Goal: Task Accomplishment & Management: Manage account settings

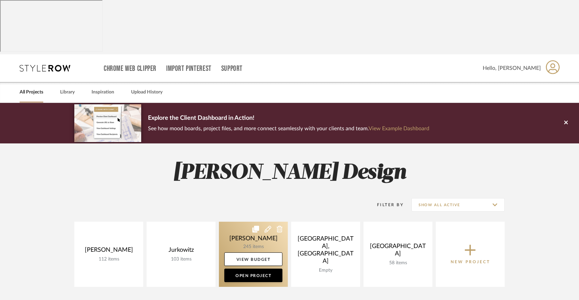
click at [253, 222] on link at bounding box center [253, 254] width 69 height 65
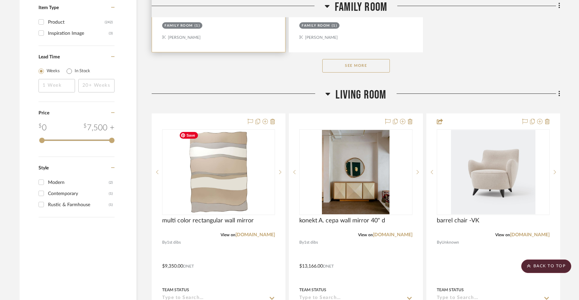
scroll to position [1106, 0]
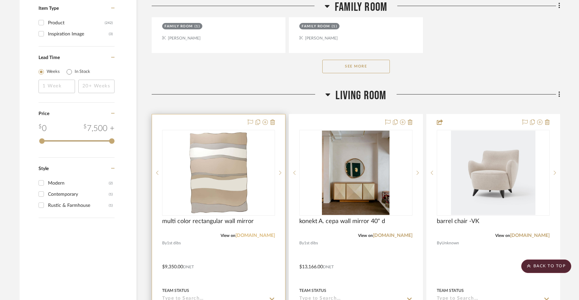
click at [257, 235] on link "[DOMAIN_NAME]" at bounding box center [254, 235] width 39 height 5
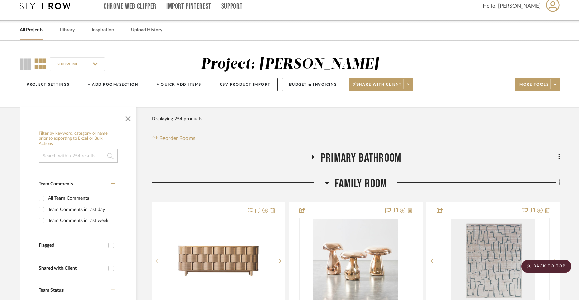
scroll to position [0, 0]
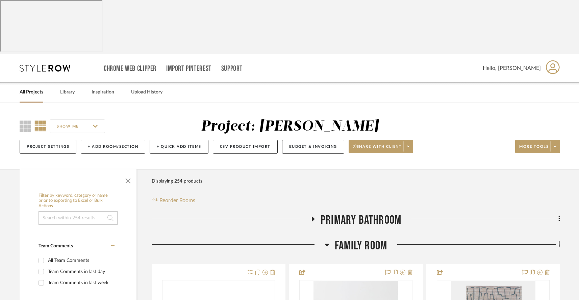
click at [327, 244] on icon at bounding box center [326, 245] width 5 height 3
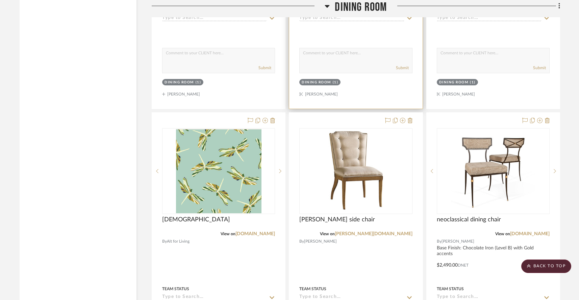
scroll to position [1437, 0]
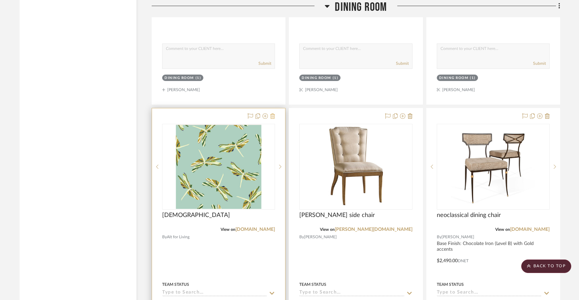
click at [273, 119] on icon at bounding box center [272, 115] width 5 height 5
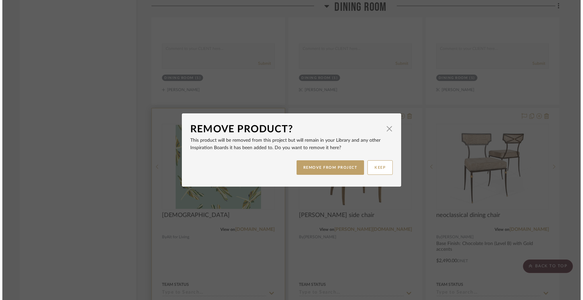
scroll to position [0, 0]
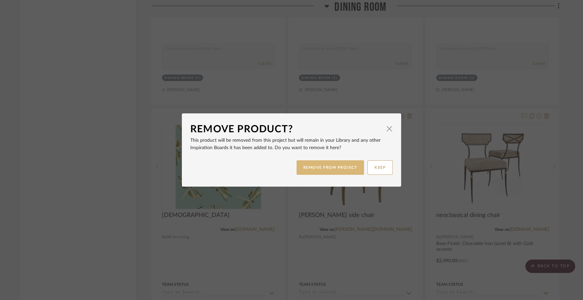
click at [301, 170] on button "REMOVE FROM PROJECT" at bounding box center [331, 167] width 68 height 15
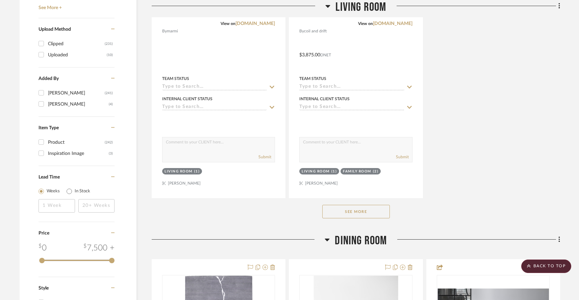
scroll to position [987, 0]
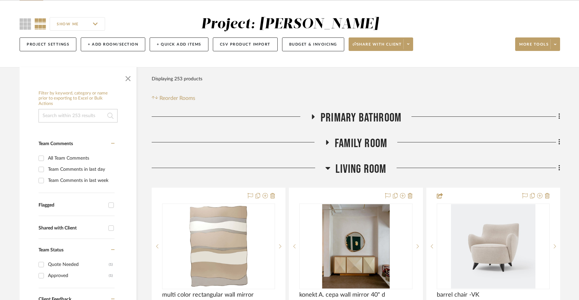
scroll to position [104, 0]
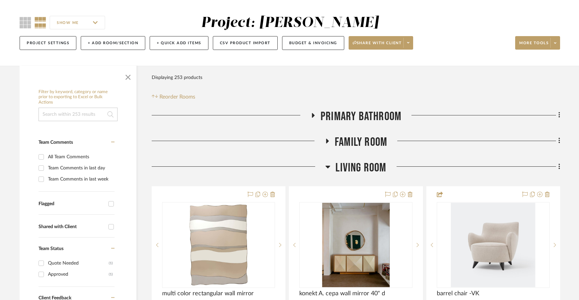
click at [325, 161] on div at bounding box center [238, 169] width 173 height 17
click at [327, 166] on icon at bounding box center [327, 167] width 5 height 3
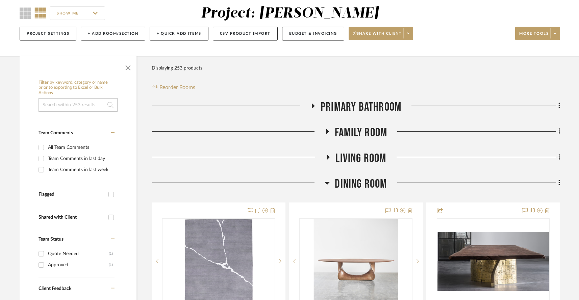
scroll to position [122, 0]
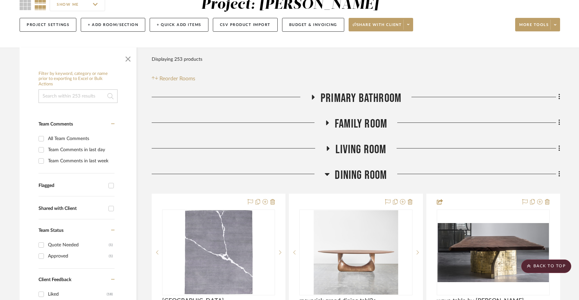
click at [110, 203] on input "Shared with Client" at bounding box center [111, 208] width 11 height 11
checkbox input "true"
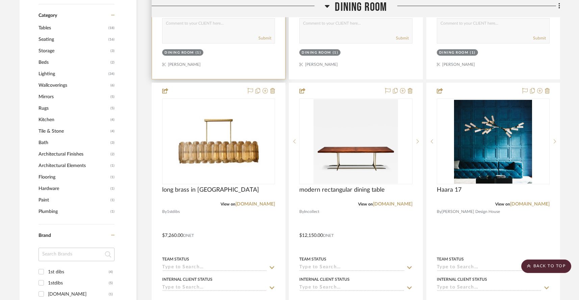
scroll to position [524, 0]
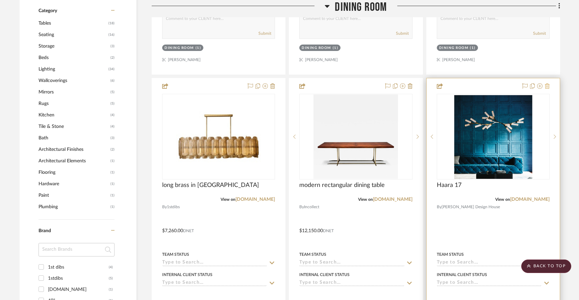
click at [546, 83] on icon at bounding box center [546, 85] width 5 height 5
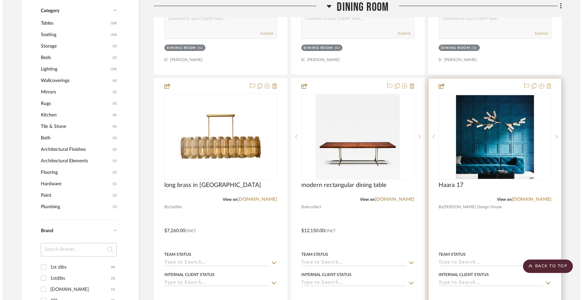
scroll to position [0, 0]
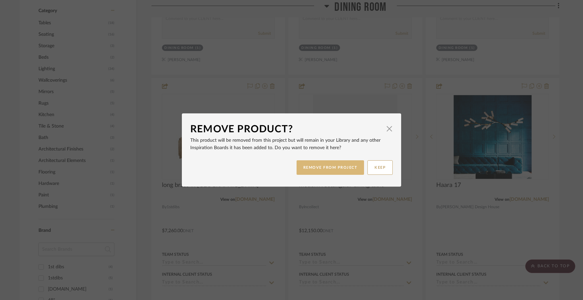
click at [334, 169] on button "REMOVE FROM PROJECT" at bounding box center [331, 167] width 68 height 15
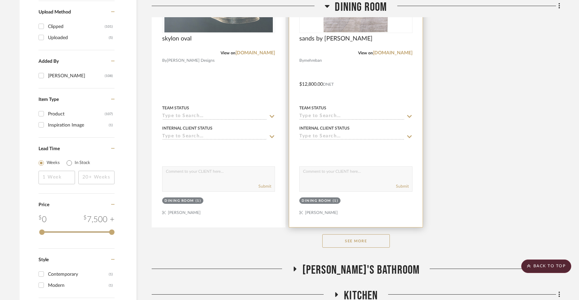
scroll to position [973, 0]
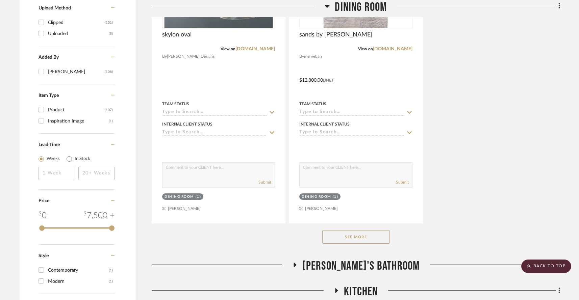
click at [347, 238] on button "See More" at bounding box center [356, 237] width 68 height 14
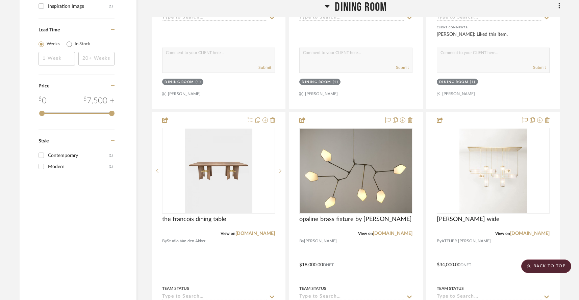
scroll to position [1105, 0]
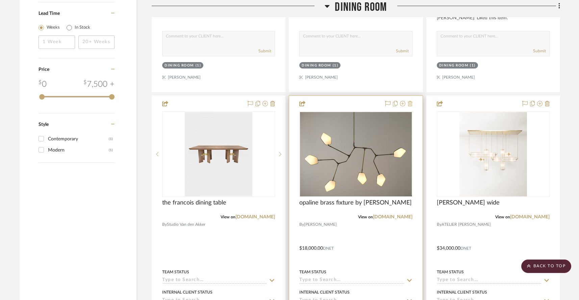
click at [408, 103] on icon at bounding box center [409, 103] width 5 height 5
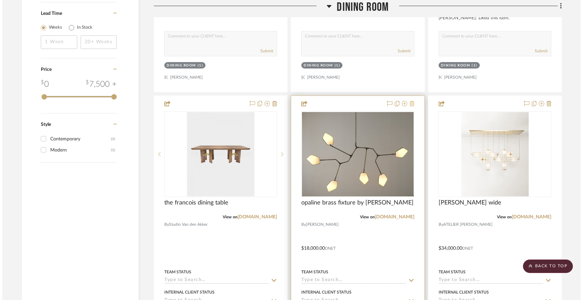
scroll to position [0, 0]
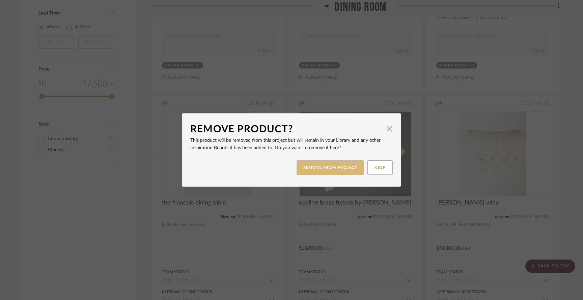
click at [336, 170] on button "REMOVE FROM PROJECT" at bounding box center [331, 167] width 68 height 15
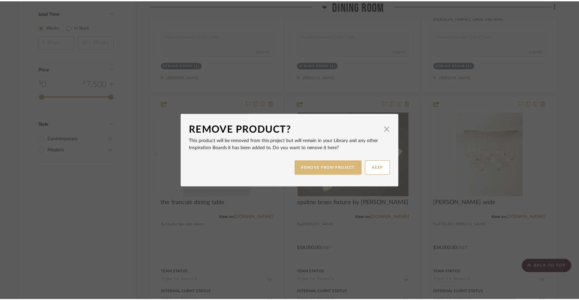
scroll to position [1105, 0]
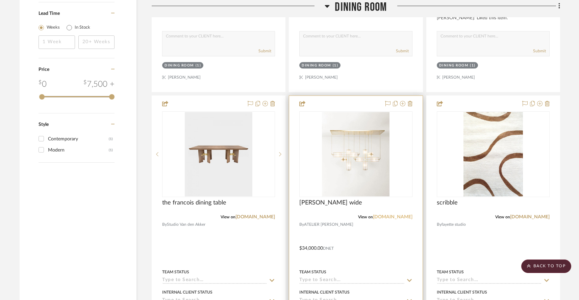
click at [382, 216] on link "[DOMAIN_NAME]" at bounding box center [392, 217] width 39 height 5
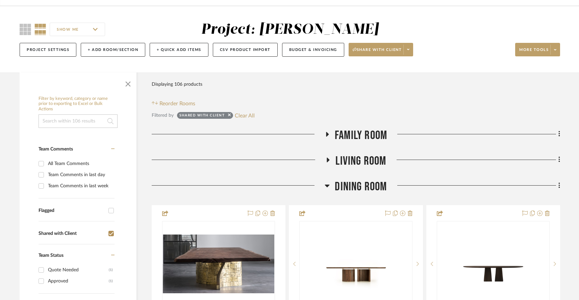
scroll to position [98, 0]
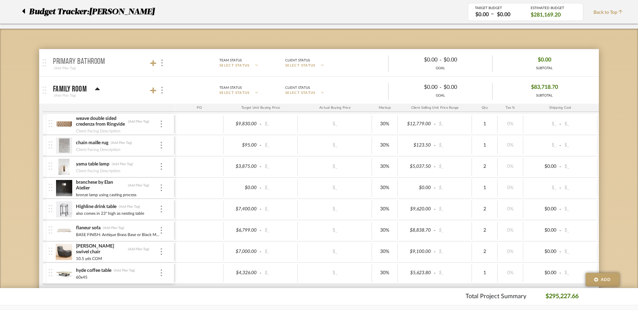
scroll to position [139, 0]
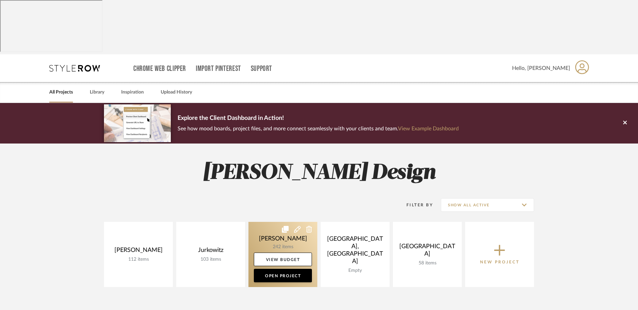
click at [263, 222] on link at bounding box center [282, 254] width 69 height 65
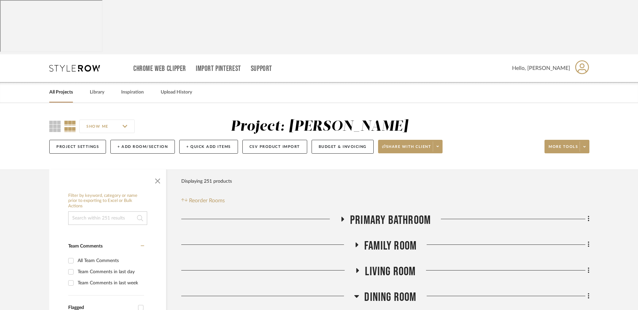
click at [358, 242] on icon at bounding box center [356, 244] width 8 height 5
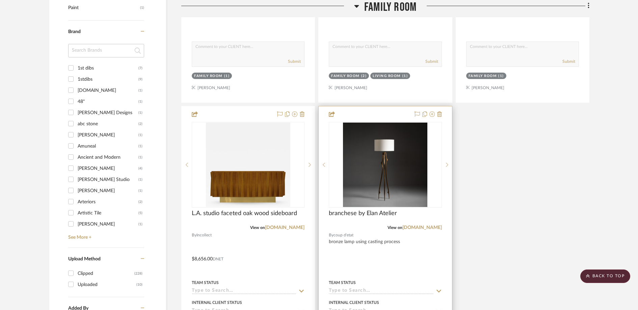
scroll to position [958, 0]
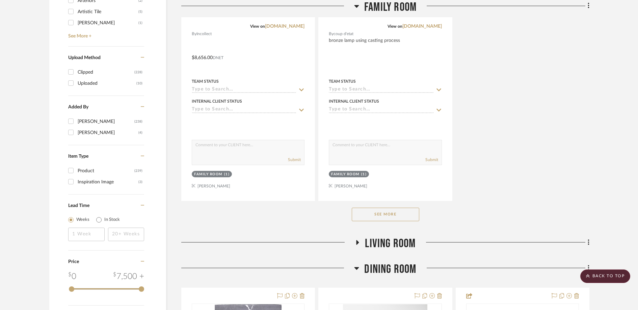
click at [371, 212] on button "See More" at bounding box center [386, 215] width 68 height 14
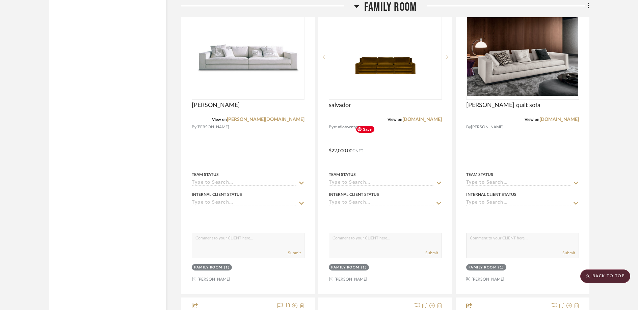
scroll to position [3263, 0]
